Goal: Task Accomplishment & Management: Use online tool/utility

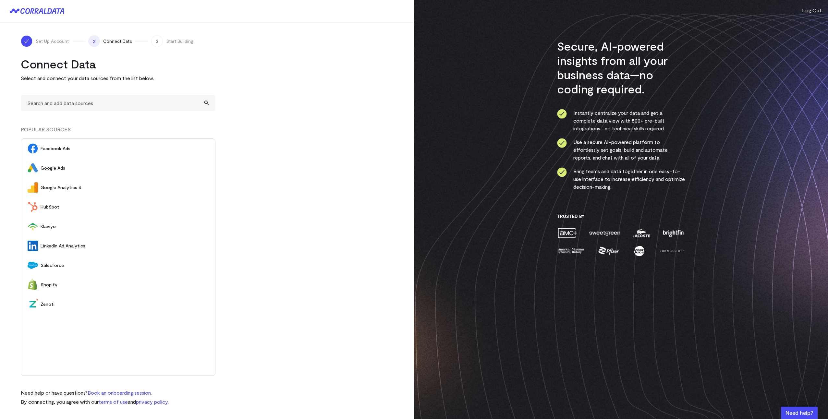
click at [53, 169] on span "Google Ads" at bounding box center [125, 168] width 168 height 6
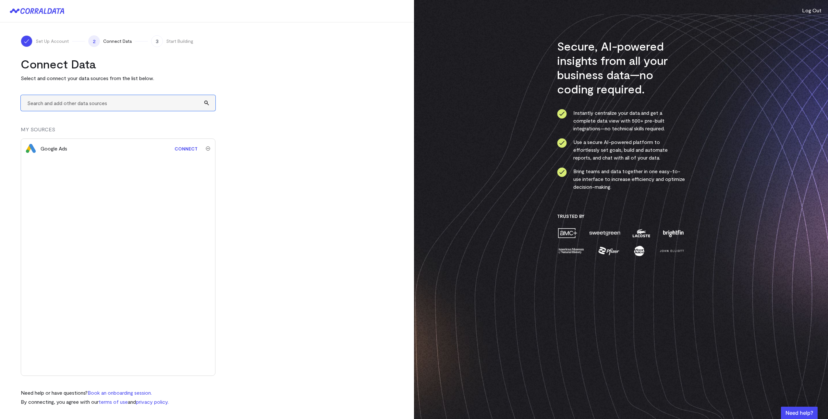
click at [98, 103] on input "text" at bounding box center [118, 103] width 195 height 16
click at [97, 103] on input "ga4" at bounding box center [118, 103] width 195 height 16
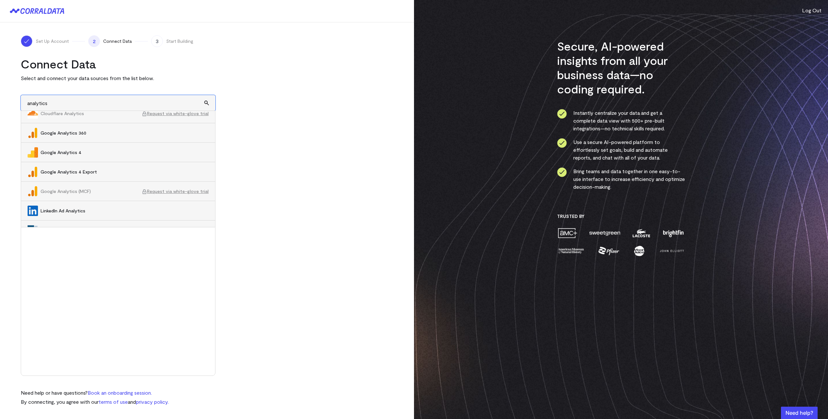
scroll to position [65, 0]
click at [95, 135] on span "Google Analytics 4" at bounding box center [125, 133] width 168 height 6
type input "Google Analytics 4"
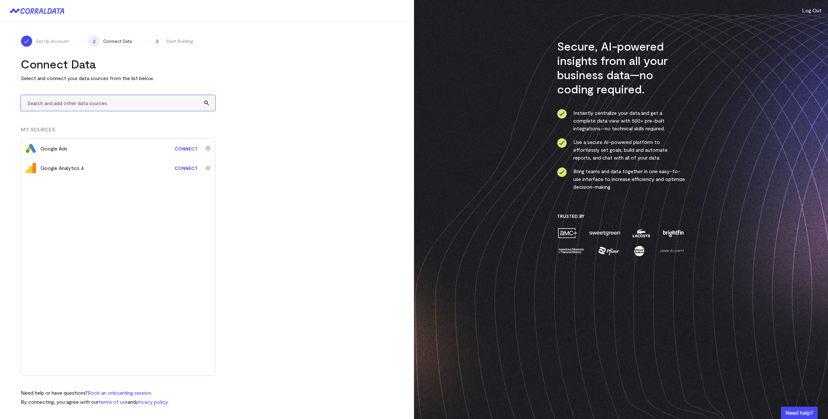
click at [102, 103] on input "text" at bounding box center [118, 103] width 195 height 16
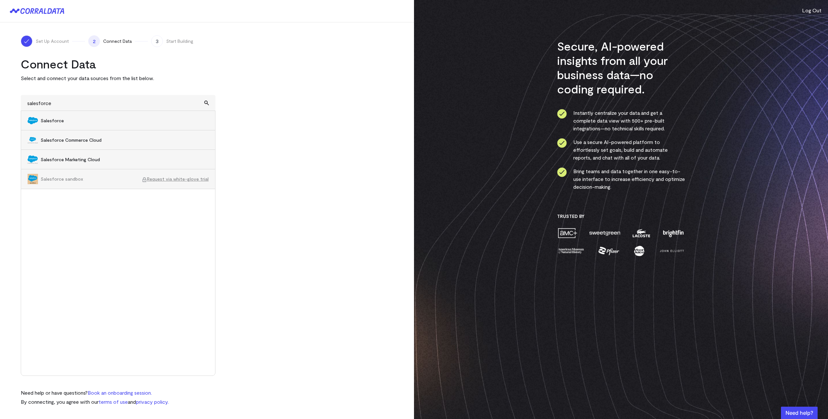
click at [87, 116] on li "Salesforce" at bounding box center [118, 120] width 194 height 19
type input "Salesforce"
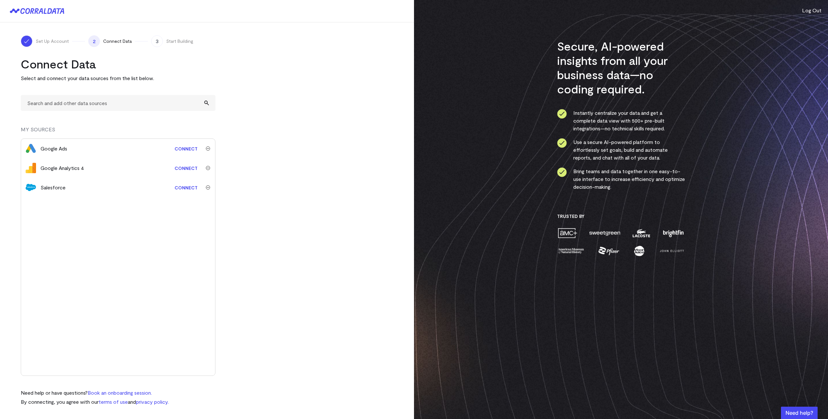
click at [186, 149] on link "Connect" at bounding box center [186, 149] width 30 height 12
click at [182, 167] on link "Connect" at bounding box center [186, 168] width 30 height 12
click at [186, 187] on link "Connect" at bounding box center [186, 188] width 30 height 12
